Goal: Task Accomplishment & Management: Manage account settings

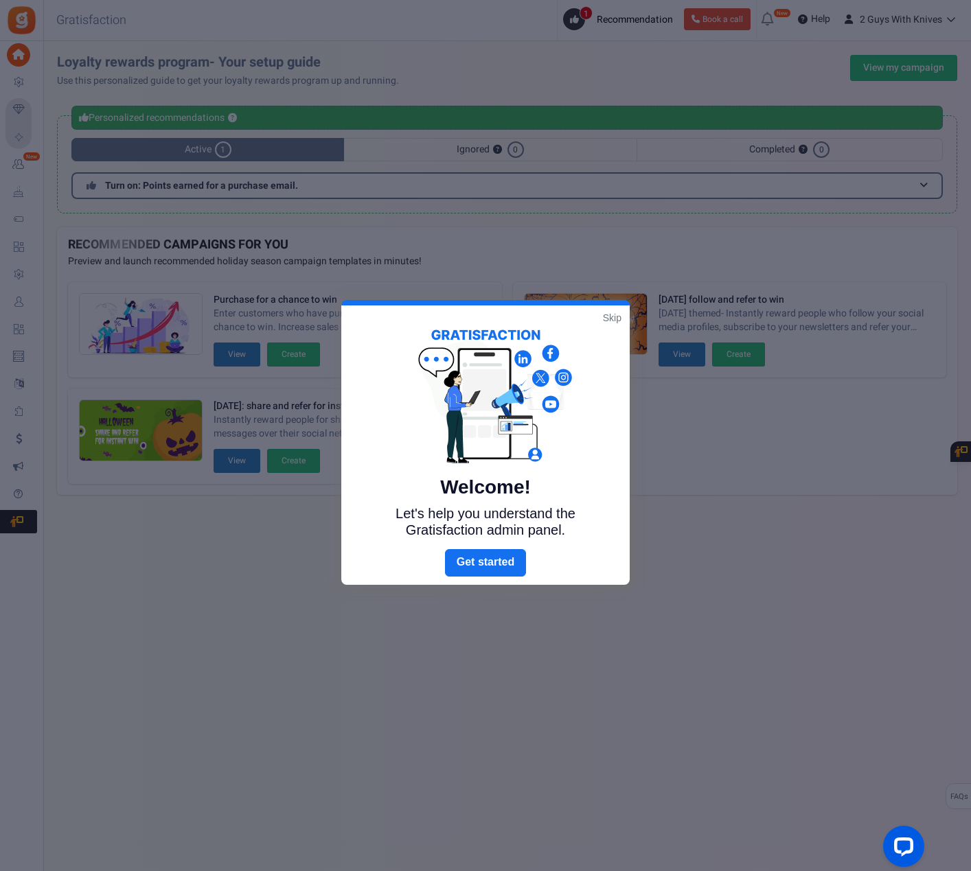
click at [619, 317] on link "Skip" at bounding box center [612, 318] width 19 height 14
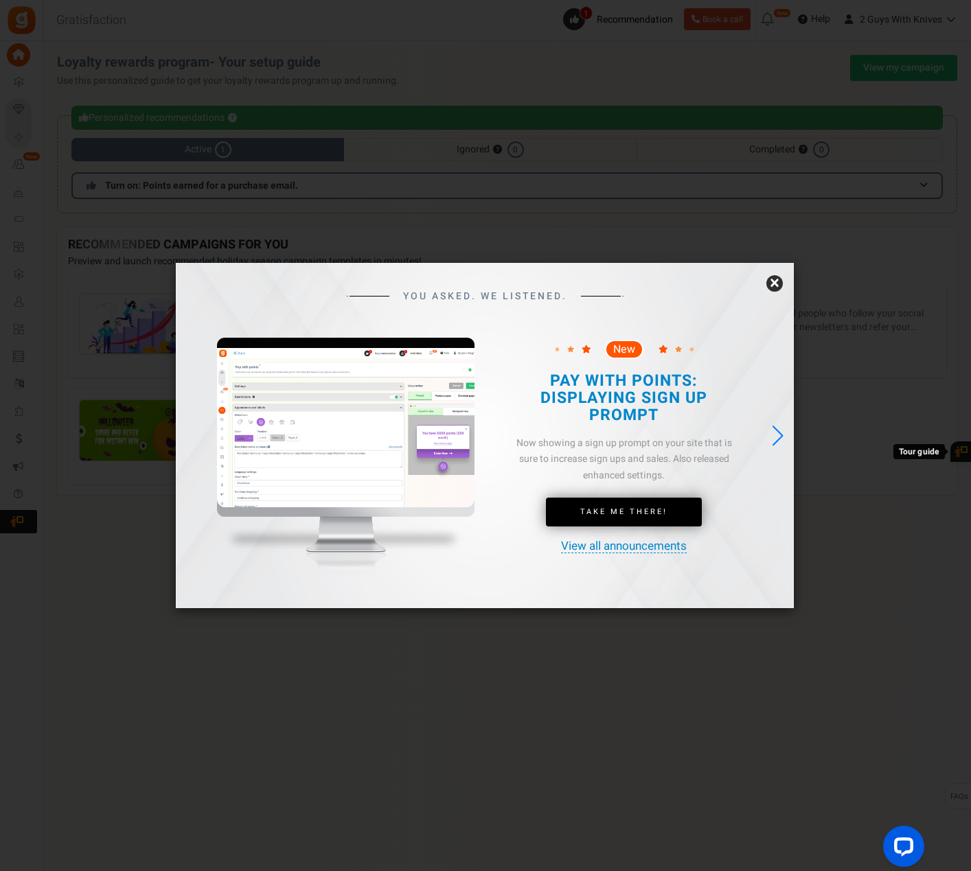
click at [781, 282] on link "×" at bounding box center [774, 283] width 16 height 16
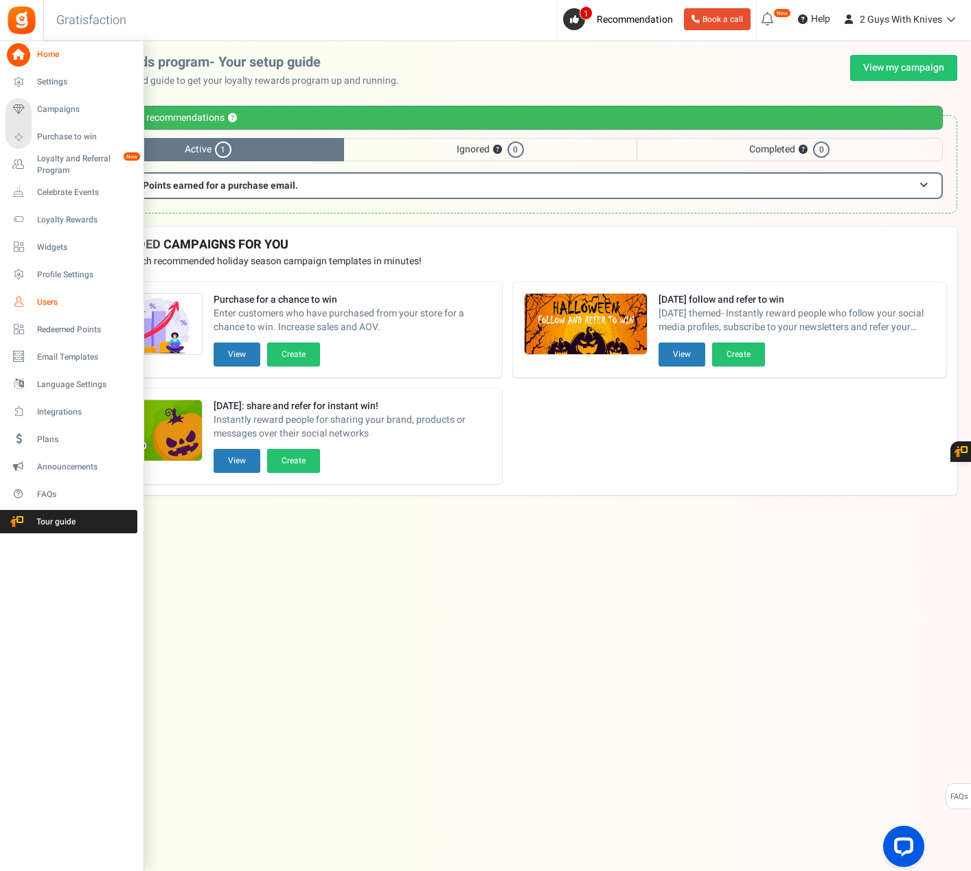
click at [49, 306] on span "Users" at bounding box center [85, 303] width 96 height 12
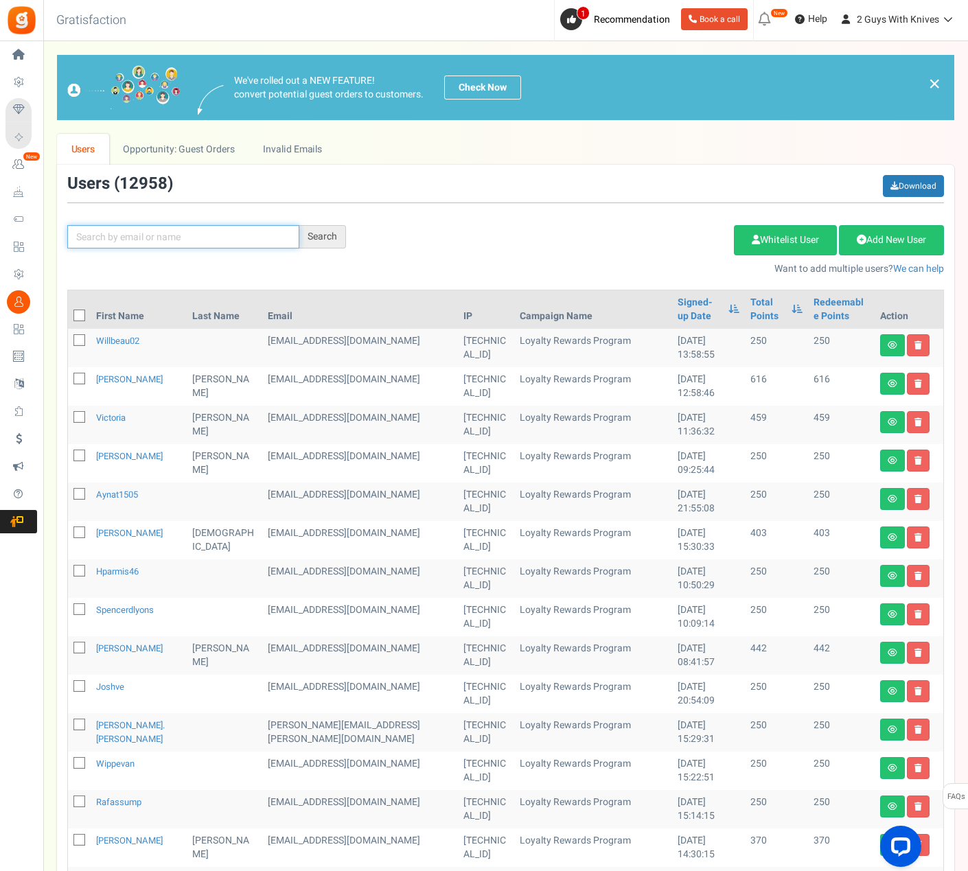
click at [165, 235] on input "text" at bounding box center [183, 236] width 232 height 23
type input "[PERSON_NAME]"
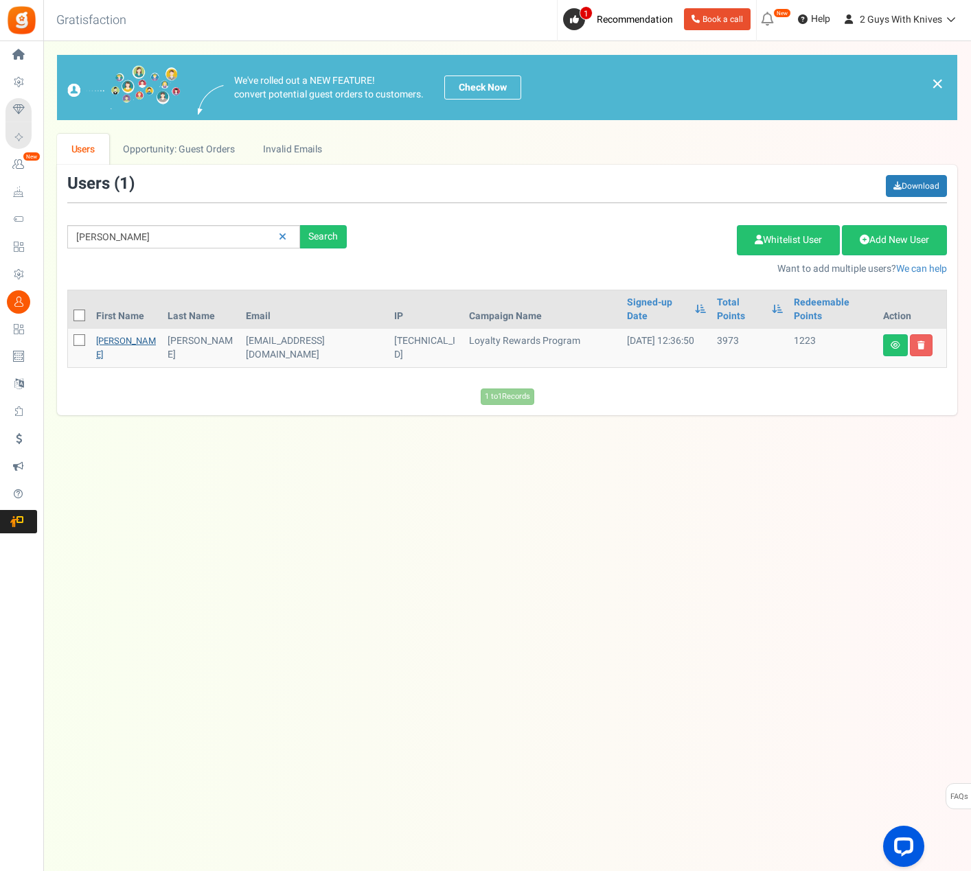
click at [100, 334] on link "[PERSON_NAME]" at bounding box center [126, 347] width 60 height 27
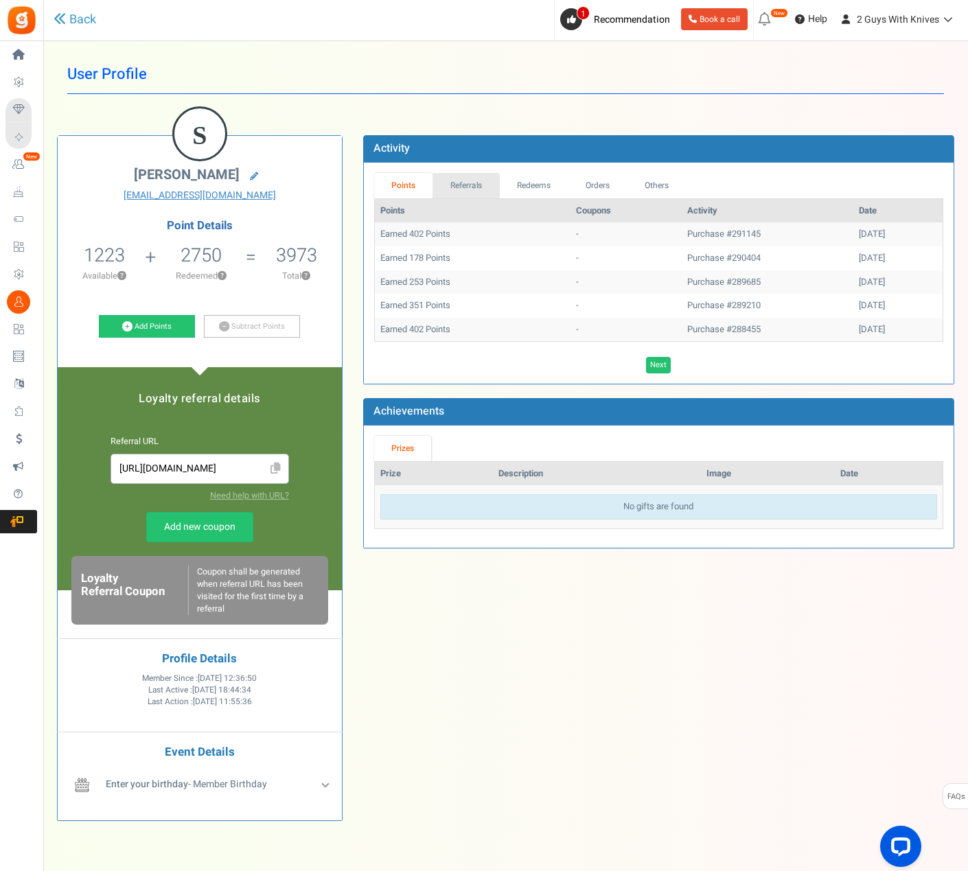
click at [452, 187] on link "Referrals" at bounding box center [466, 185] width 67 height 25
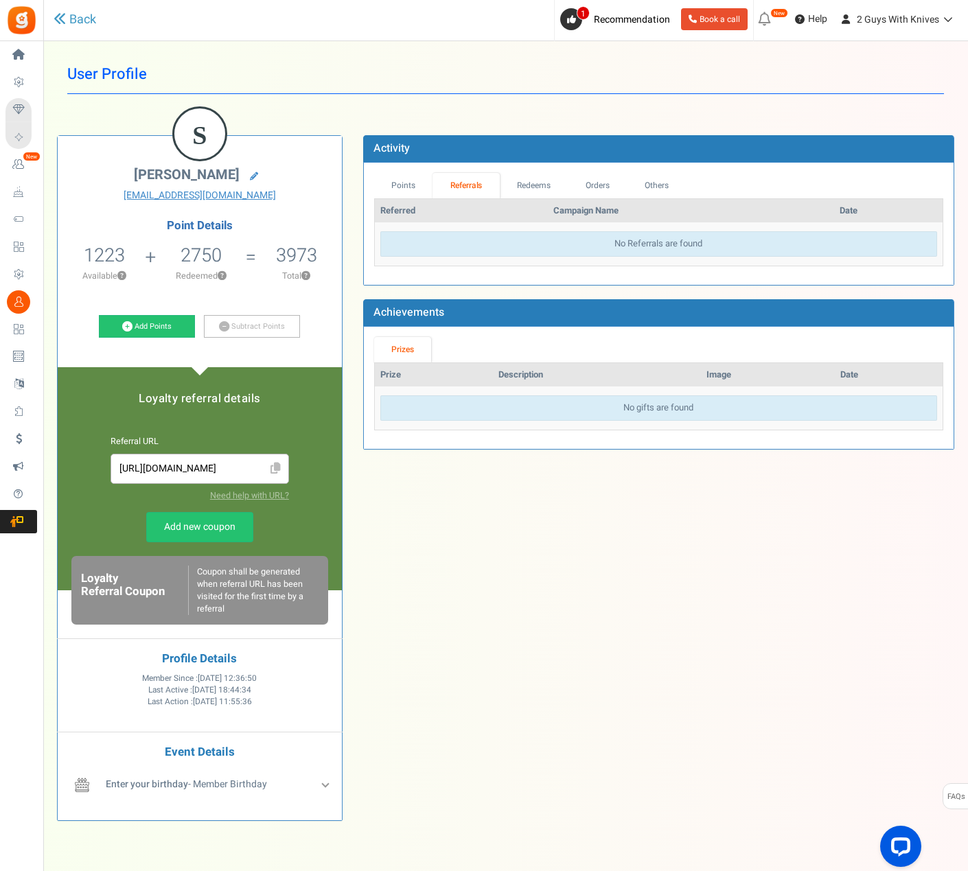
click at [529, 184] on link "Redeems" at bounding box center [534, 185] width 69 height 25
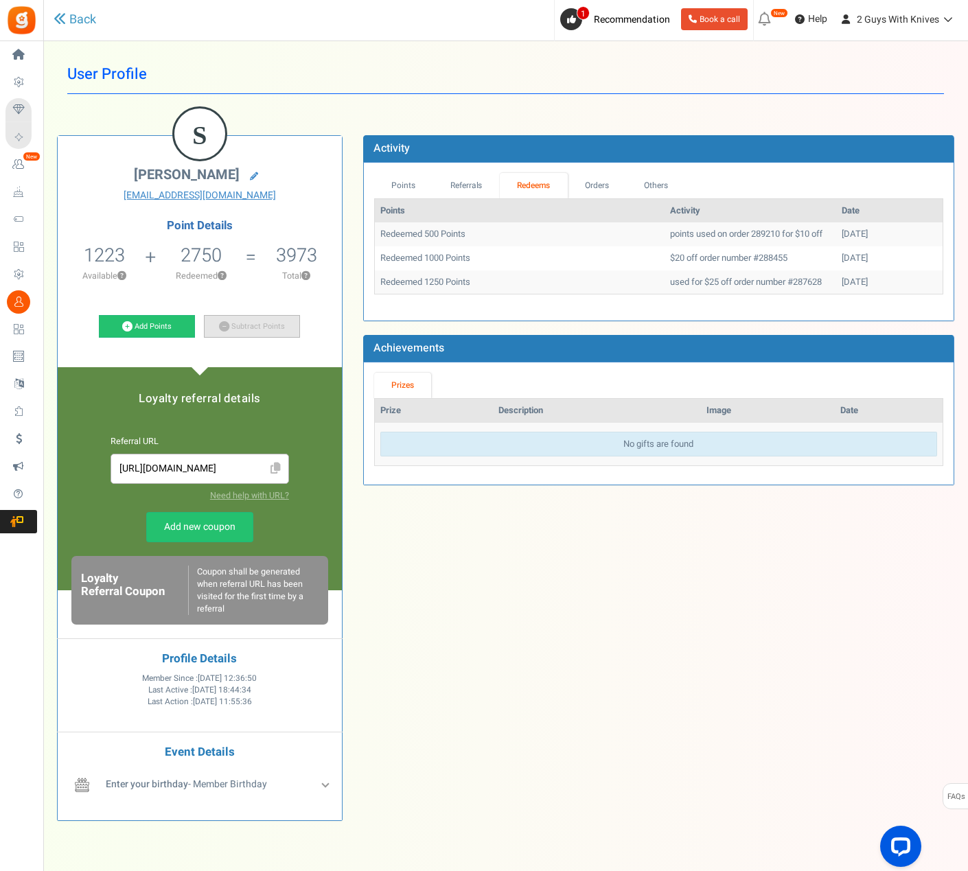
click at [231, 319] on link "Subtract Points" at bounding box center [252, 326] width 96 height 23
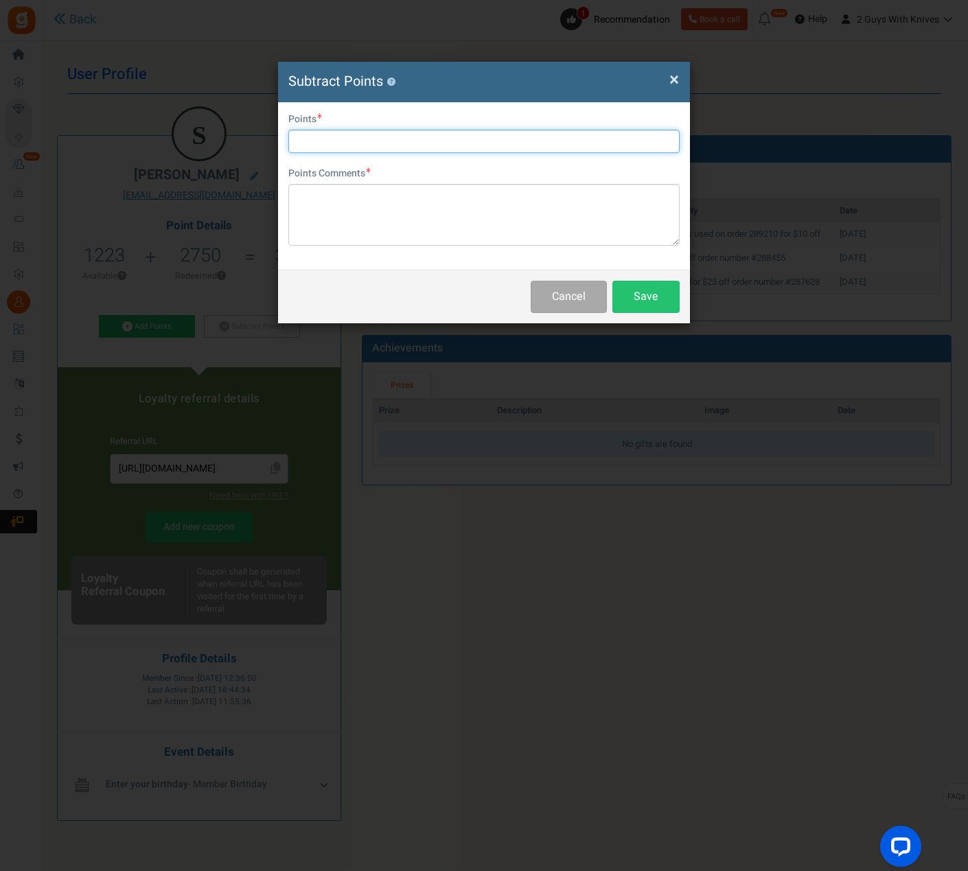
click at [430, 143] on input "text" at bounding box center [483, 141] width 391 height 23
type input "1000"
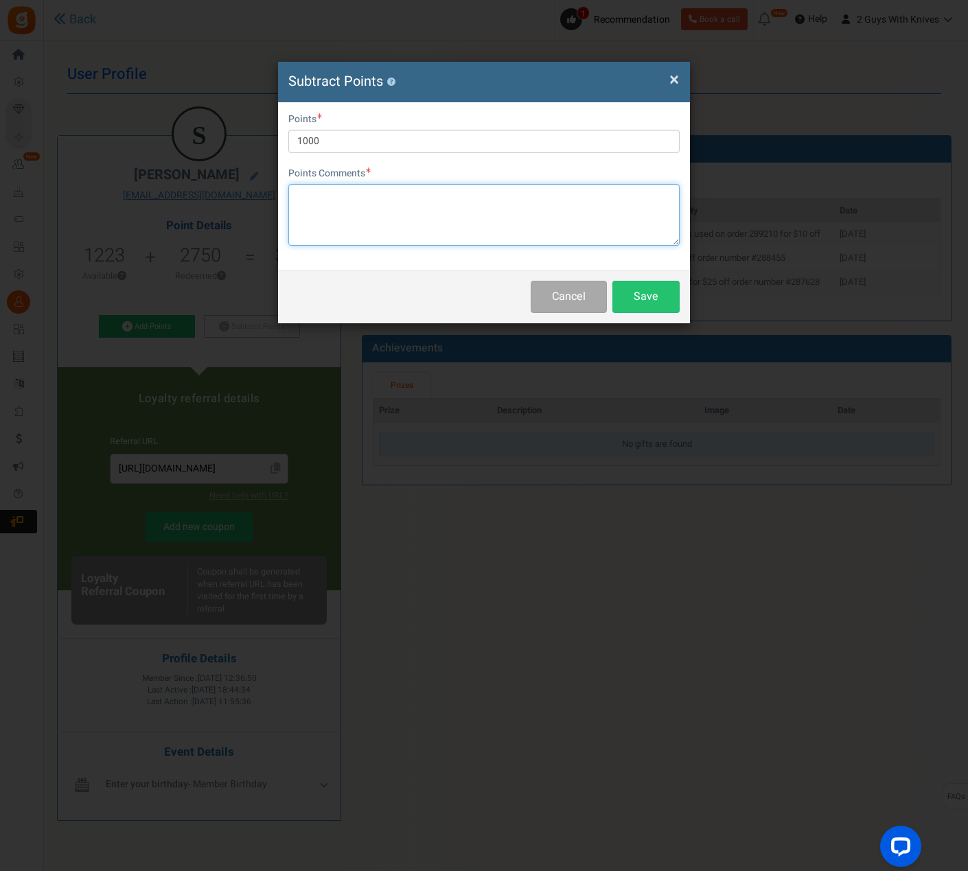
click at [460, 206] on textarea at bounding box center [483, 215] width 391 height 62
paste textarea "#291656"
type textarea "Points used for $10 off on order #291656"
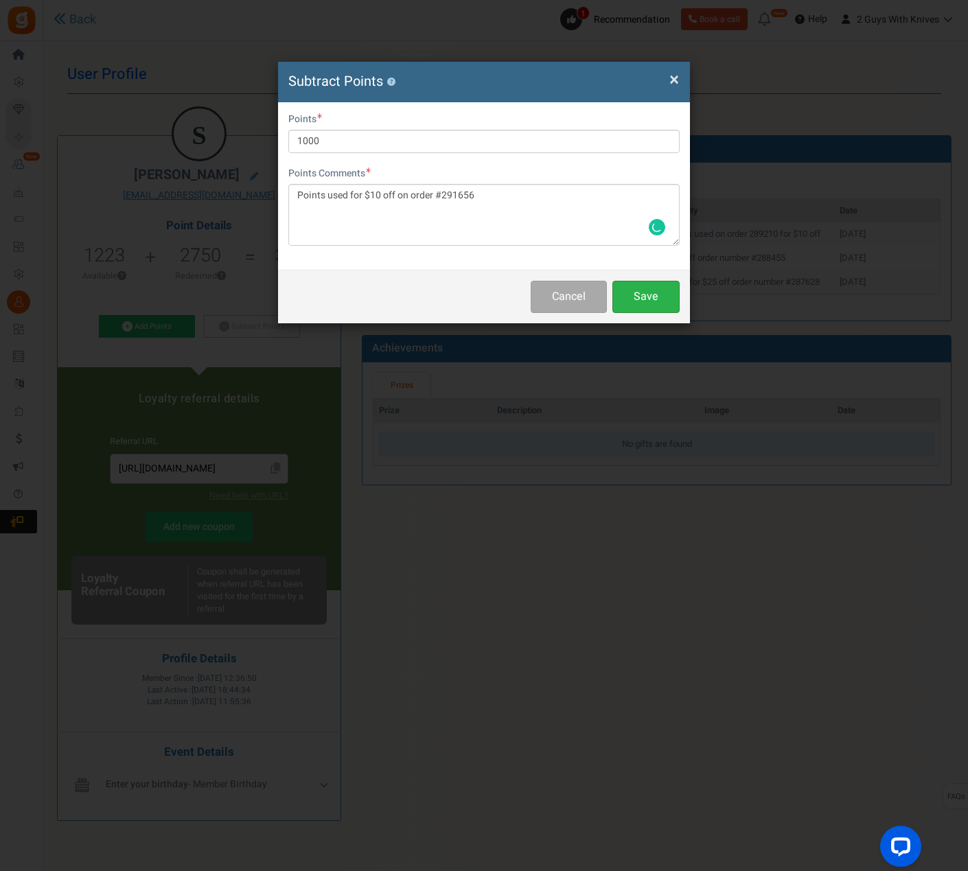
click at [671, 291] on button "Save" at bounding box center [645, 297] width 67 height 32
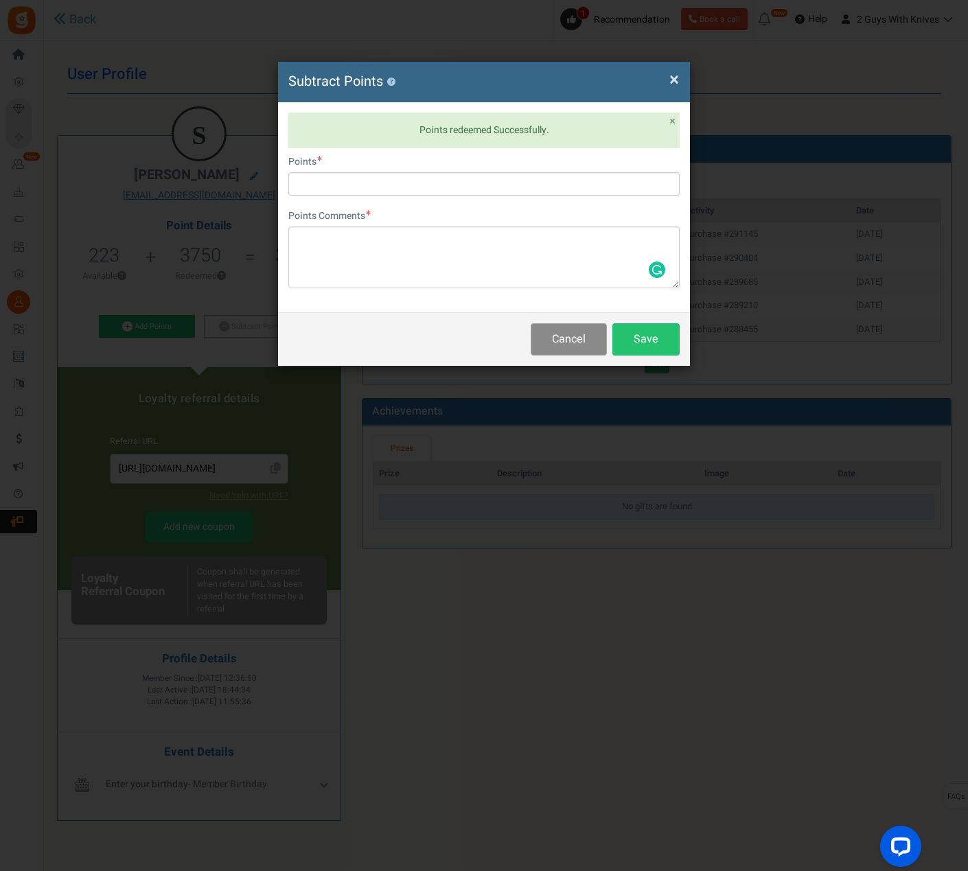
click at [558, 332] on button "Cancel" at bounding box center [569, 339] width 76 height 32
